Goal: Transaction & Acquisition: Book appointment/travel/reservation

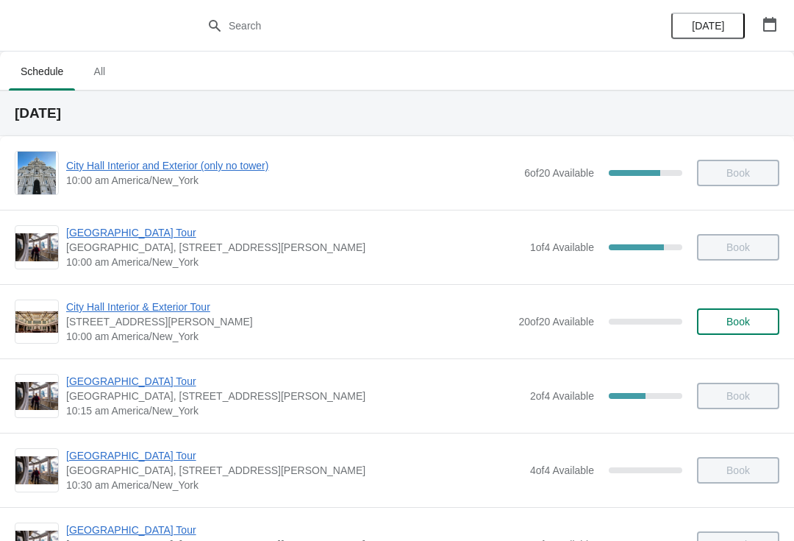
click at [778, 30] on button "button" at bounding box center [770, 24] width 26 height 26
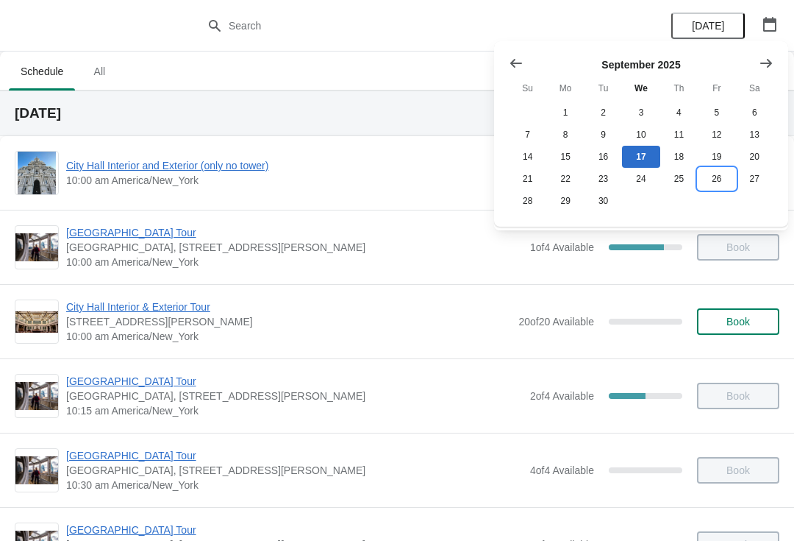
click at [725, 176] on button "26" at bounding box center [717, 179] width 38 height 22
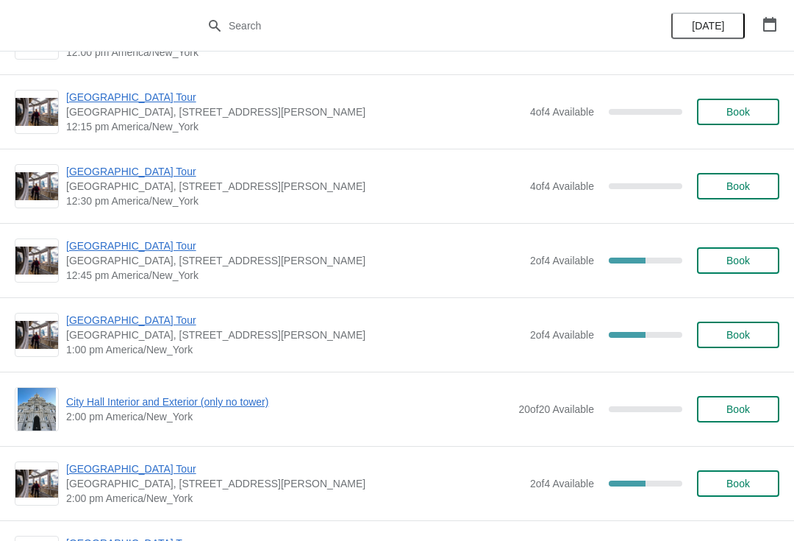
scroll to position [909, 0]
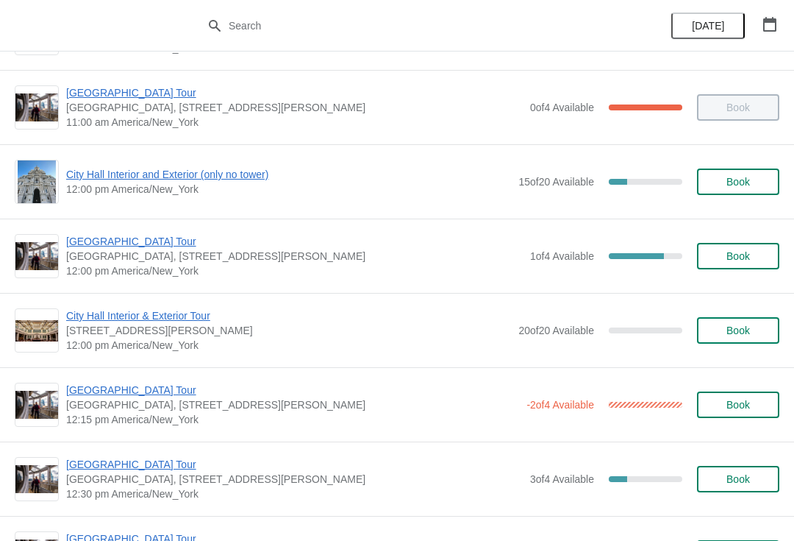
scroll to position [512, 0]
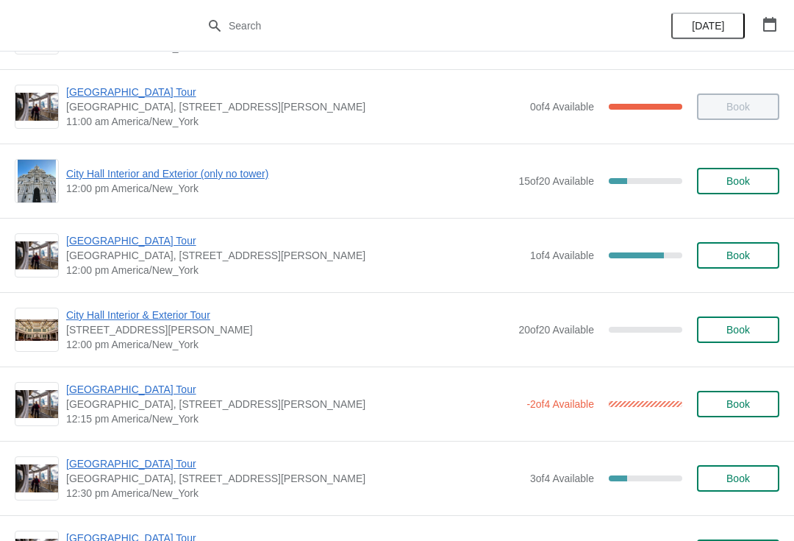
click at [224, 174] on span "City Hall Interior and Exterior (only no tower)" at bounding box center [288, 173] width 445 height 15
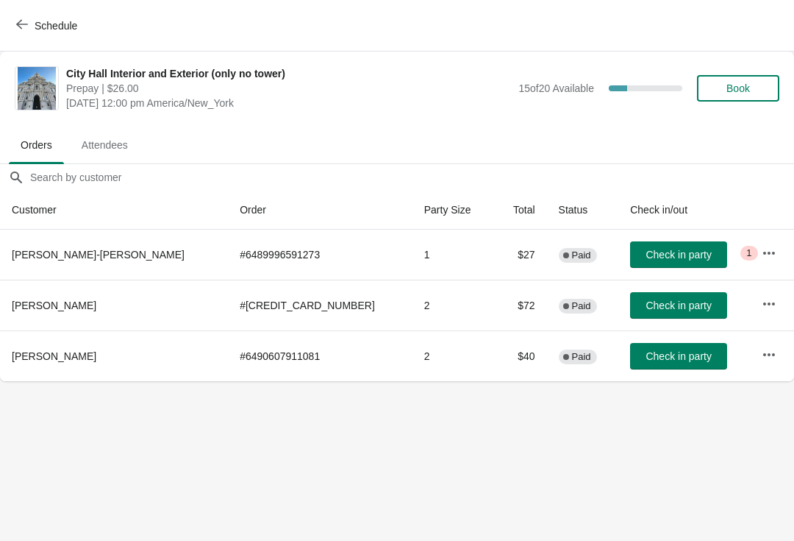
click at [26, 26] on icon "button" at bounding box center [22, 24] width 12 height 12
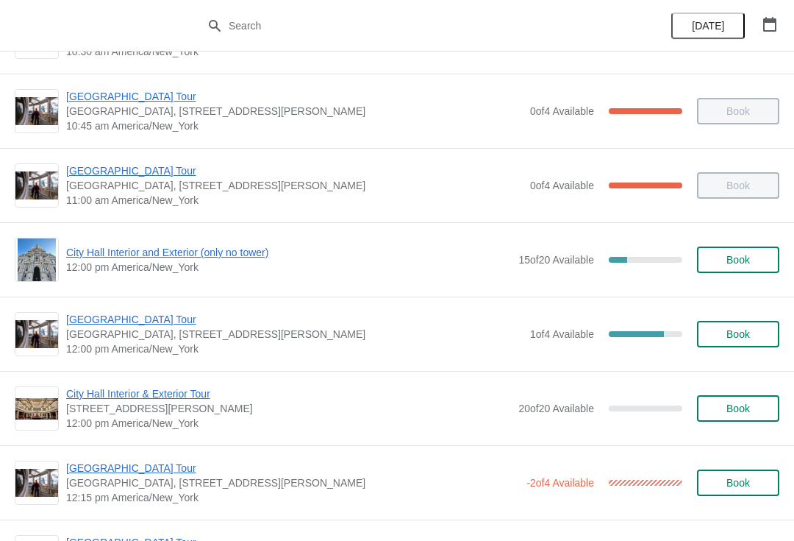
scroll to position [467, 0]
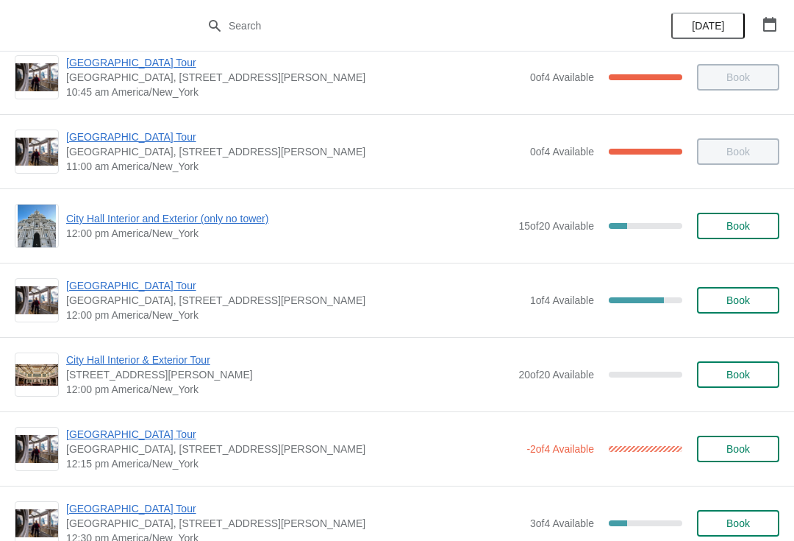
click at [131, 285] on span "[GEOGRAPHIC_DATA] Tour" at bounding box center [294, 285] width 457 height 15
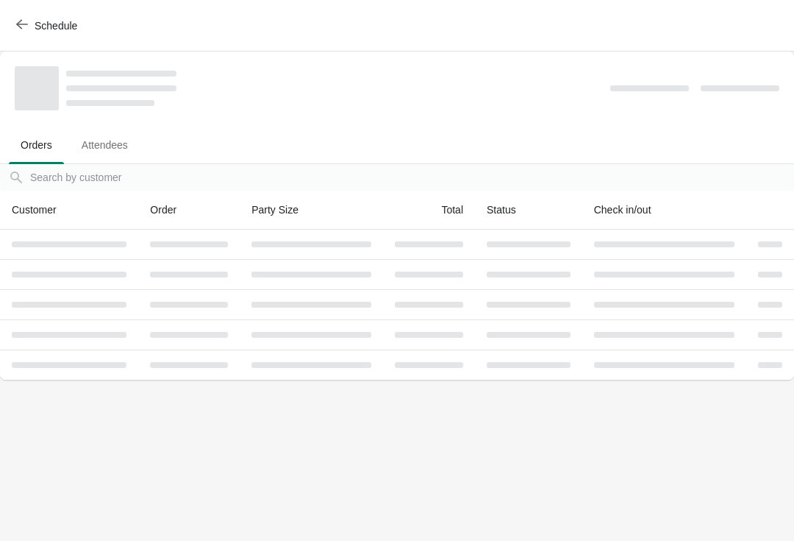
scroll to position [0, 0]
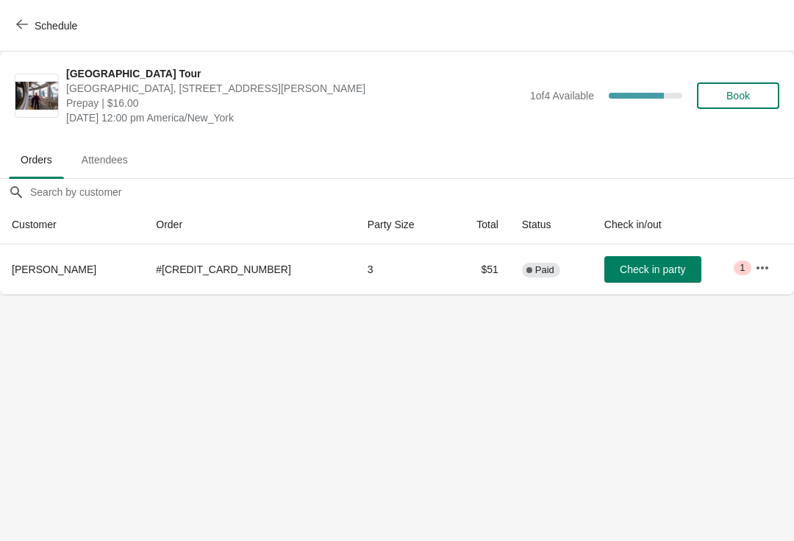
click at [744, 88] on button "Book" at bounding box center [738, 95] width 82 height 26
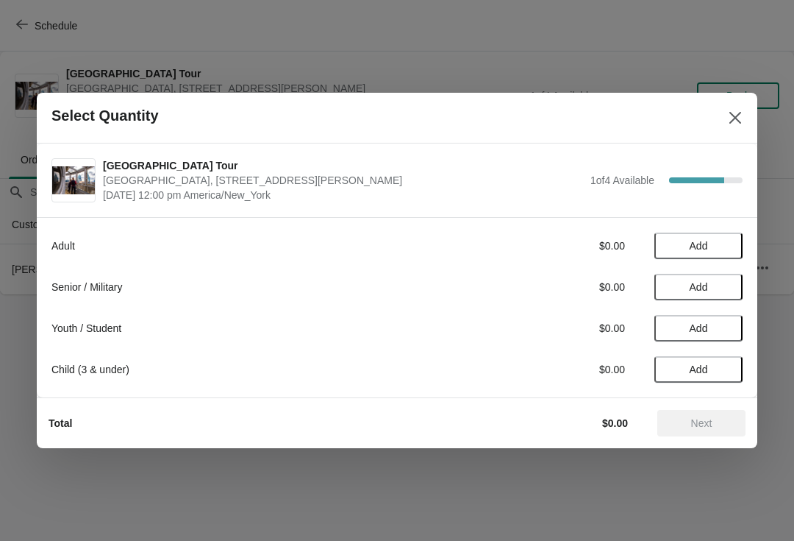
click at [173, 288] on div "Senior / Military" at bounding box center [255, 286] width 408 height 15
click at [708, 282] on span "Add" at bounding box center [699, 287] width 18 height 12
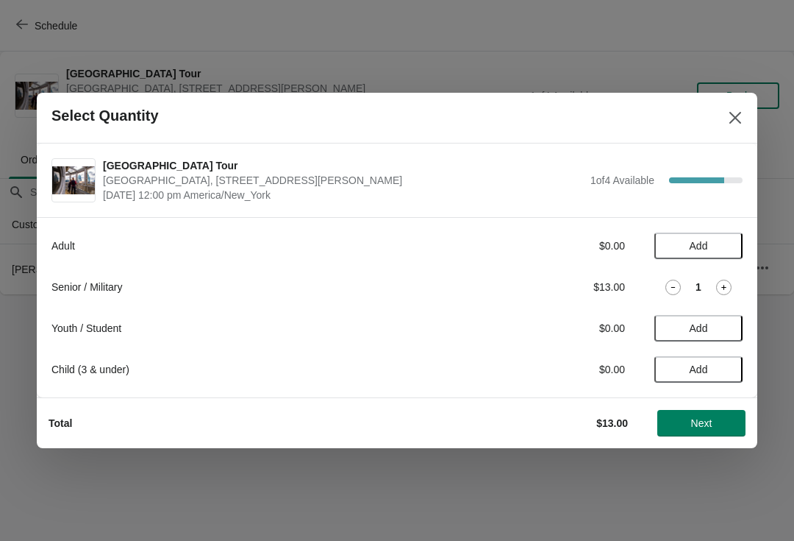
click at [731, 279] on icon at bounding box center [723, 286] width 15 height 15
click at [735, 428] on button "Next" at bounding box center [702, 423] width 88 height 26
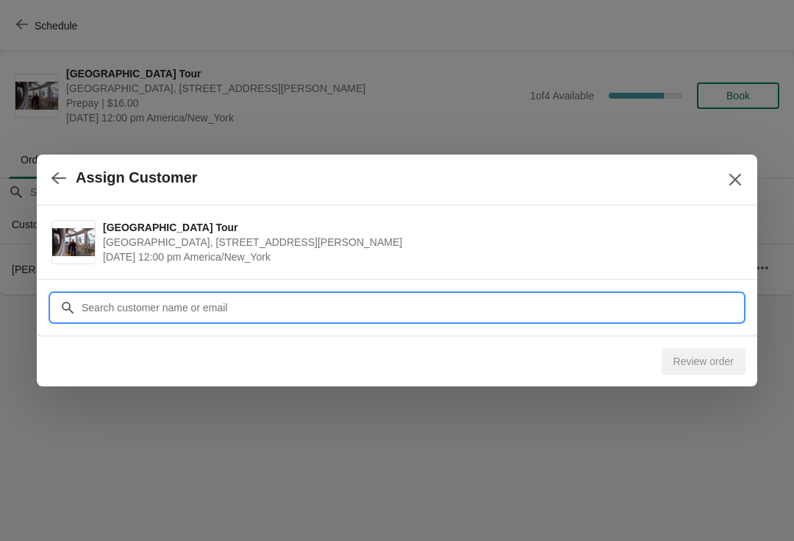
click at [283, 310] on input "Customer" at bounding box center [412, 307] width 662 height 26
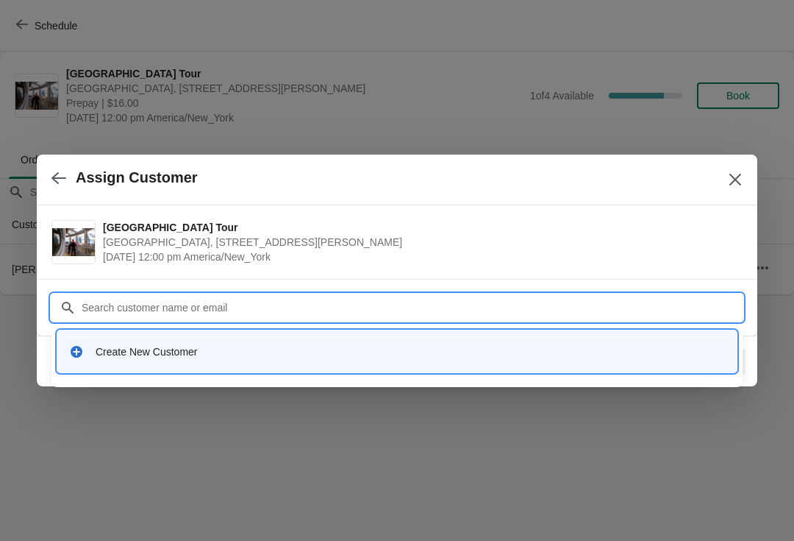
click at [269, 353] on div "Create New Customer" at bounding box center [411, 351] width 630 height 15
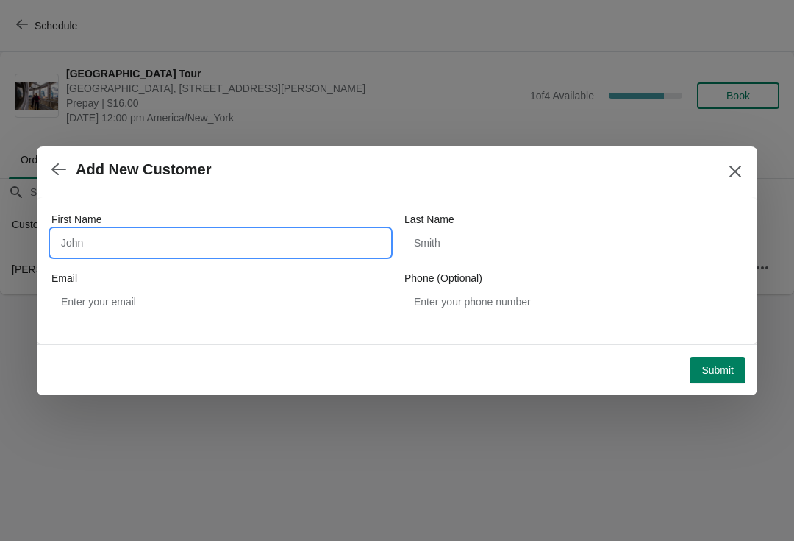
click at [154, 229] on input "First Name" at bounding box center [220, 242] width 338 height 26
type input "Zvi"
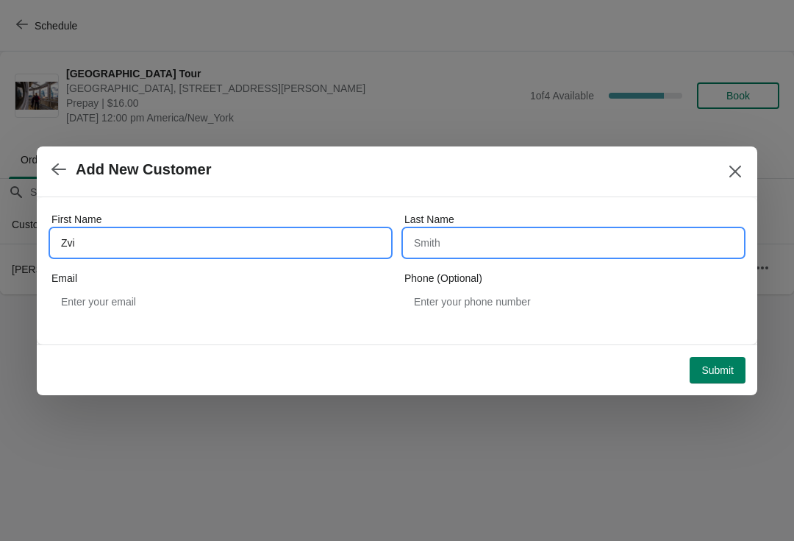
click at [486, 237] on input "Last Name" at bounding box center [574, 242] width 338 height 26
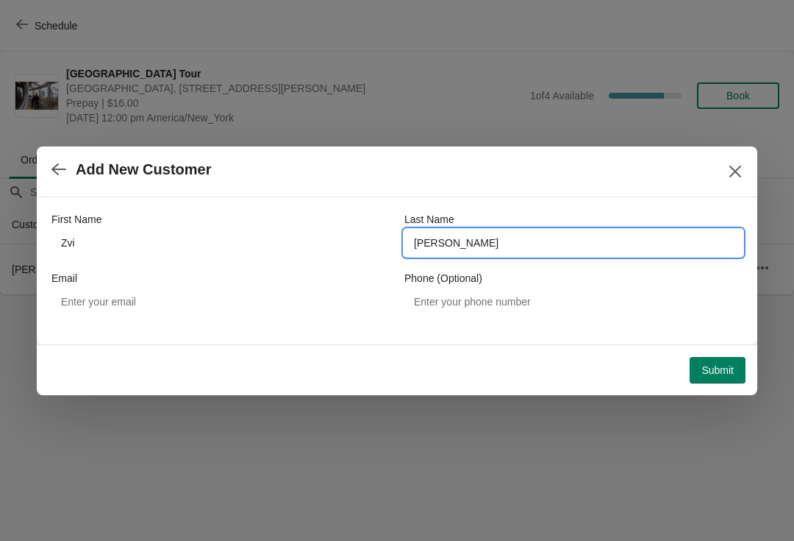
type input "spinka"
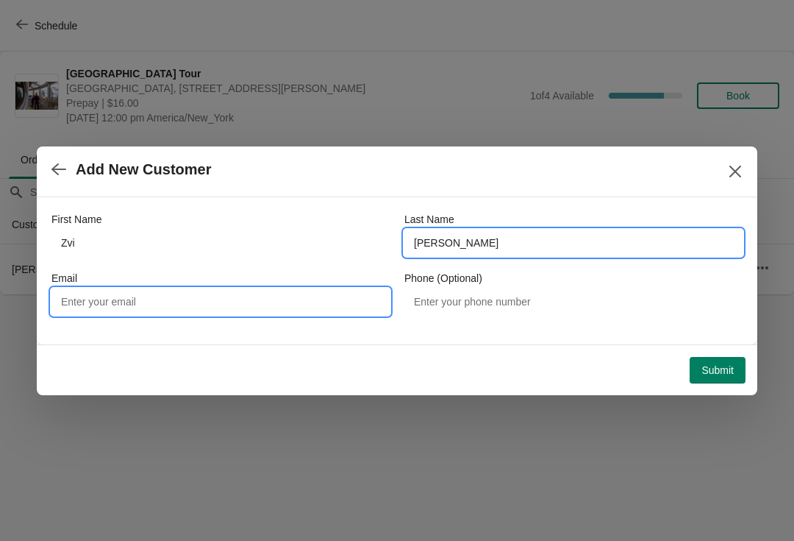
click at [188, 293] on input "Email" at bounding box center [220, 301] width 338 height 26
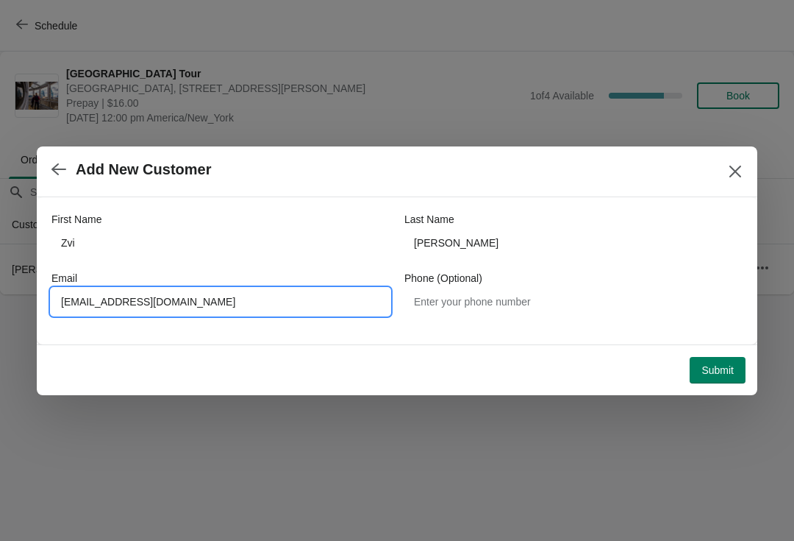
type input "esquirezs@gmail.com"
click at [724, 372] on span "Submit" at bounding box center [718, 370] width 32 height 12
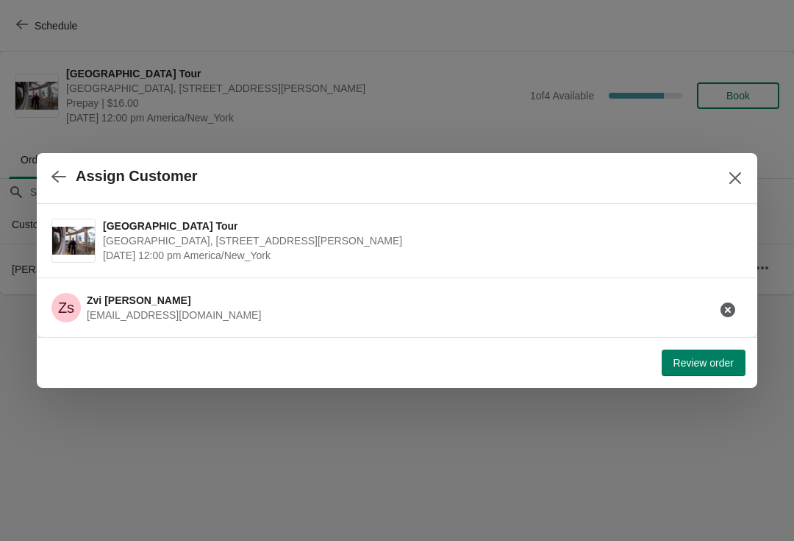
click at [700, 367] on span "Review order" at bounding box center [704, 363] width 60 height 12
